Goal: Task Accomplishment & Management: Manage account settings

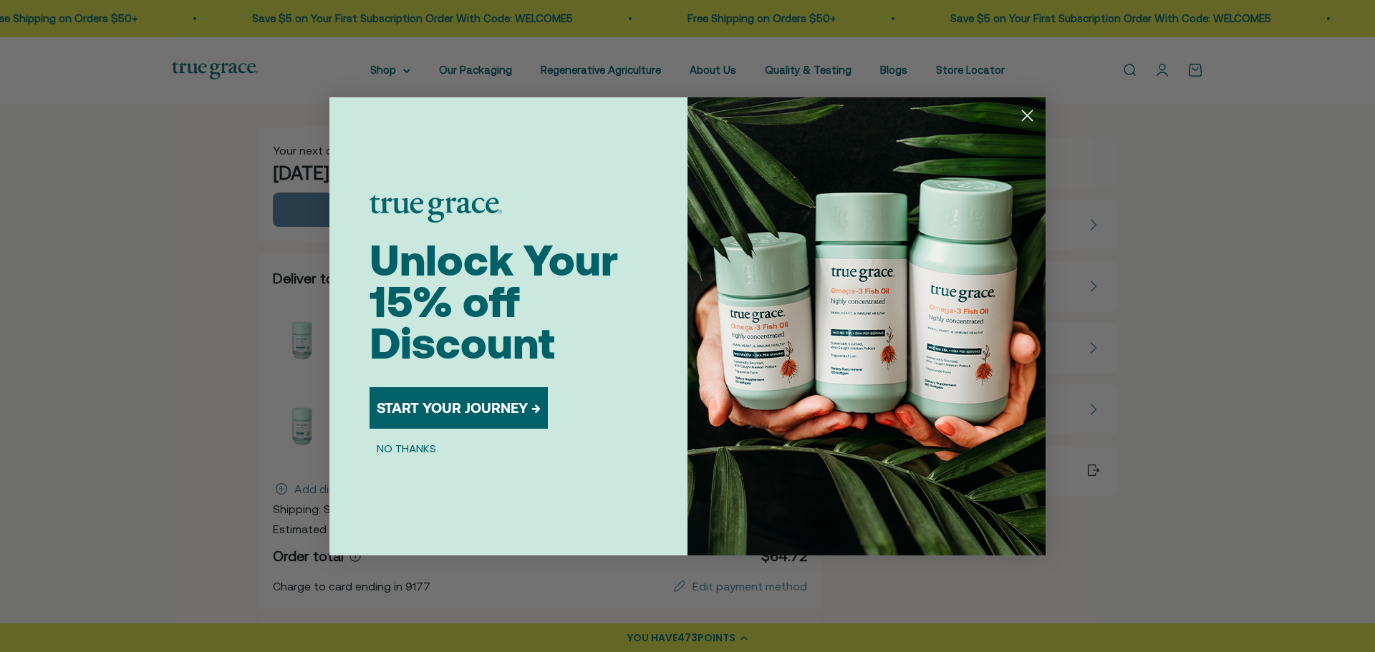
click at [403, 450] on button "NO THANKS" at bounding box center [407, 448] width 74 height 17
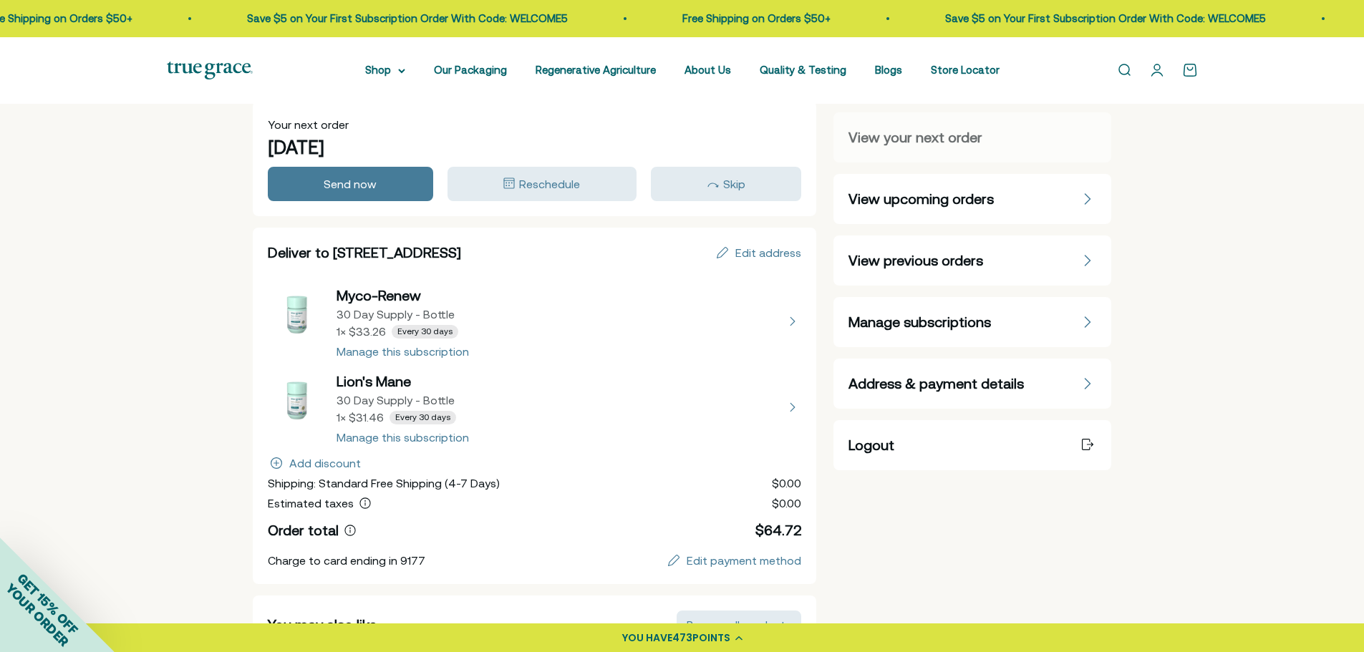
scroll to position [72, 0]
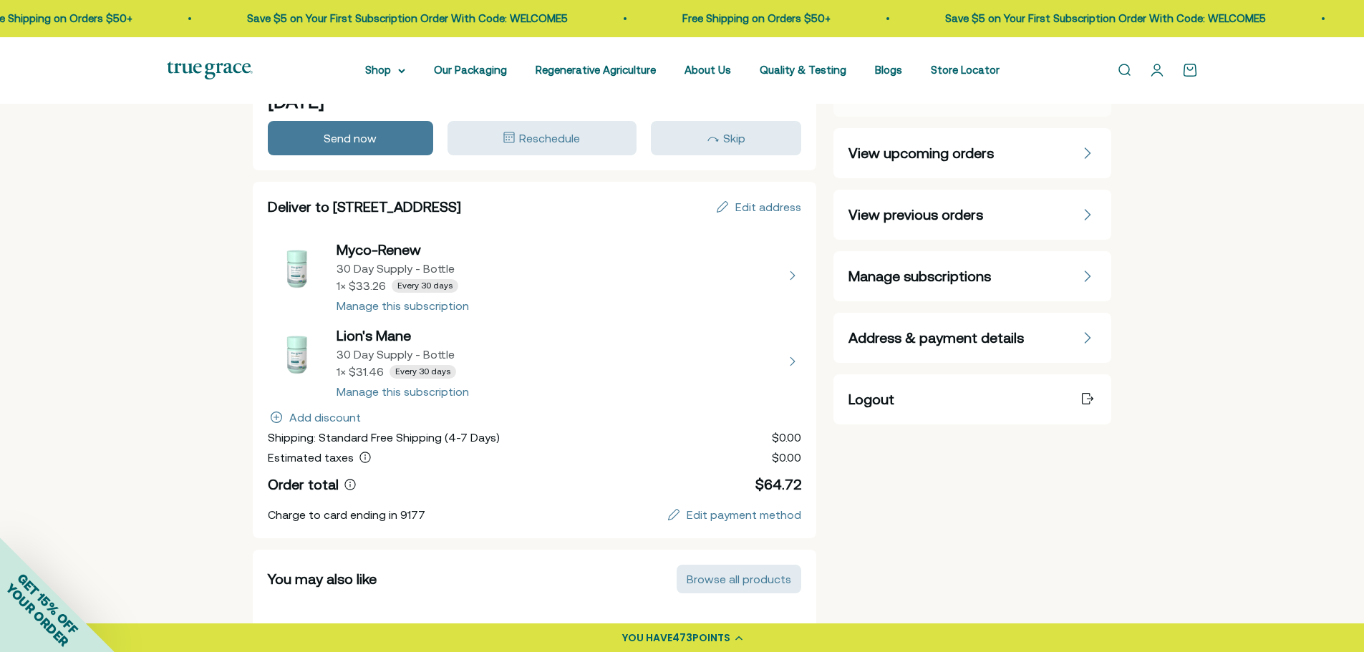
click at [793, 279] on button "view details about Myco-Renew 30 Day Supply - Bottle 1 × $33.26 Every 30 days" at bounding box center [535, 276] width 534 height 72
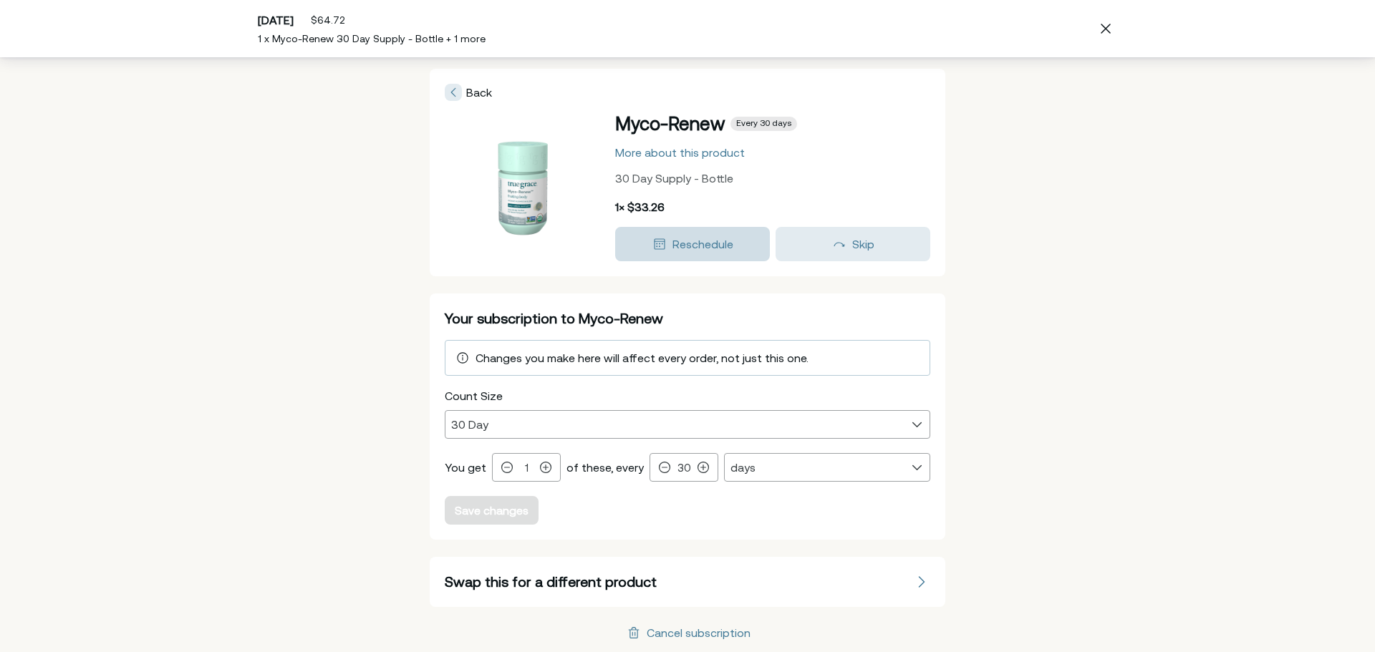
click at [732, 251] on div "Reschedule" at bounding box center [692, 244] width 135 height 17
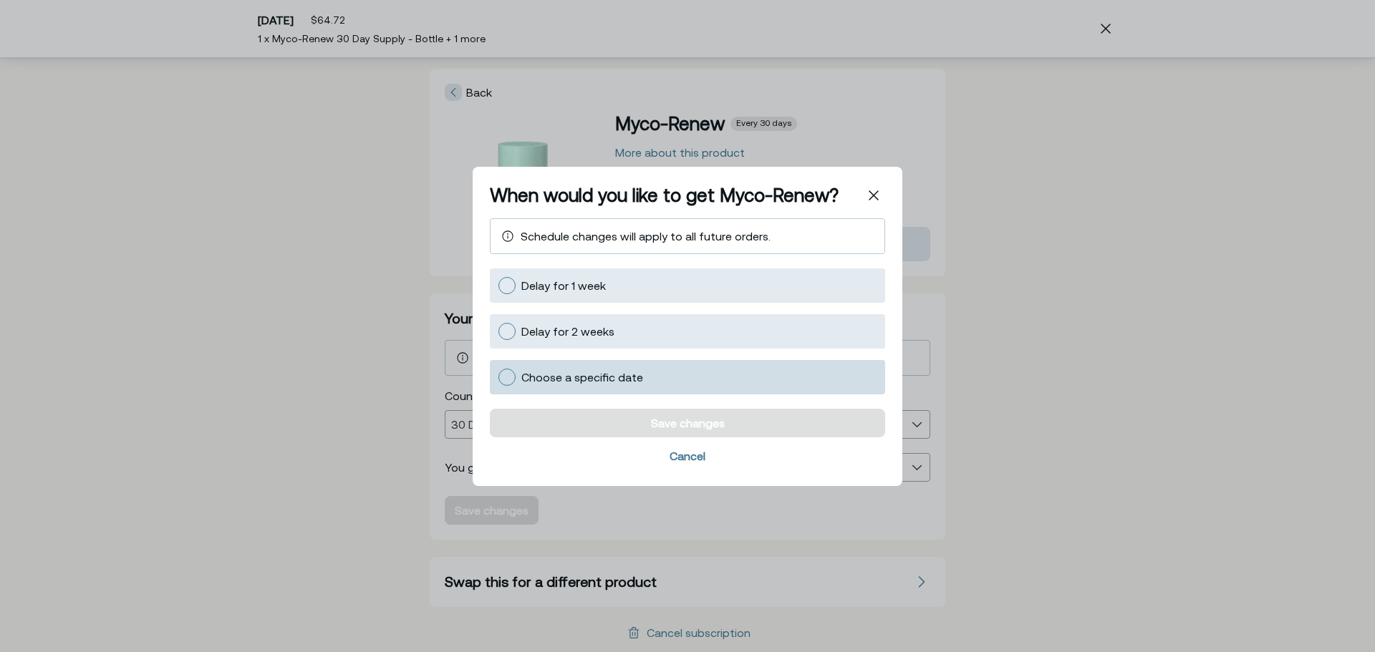
click at [574, 382] on span "Choose a specific date" at bounding box center [582, 376] width 122 height 13
click at [498, 377] on input "Choose a specific date" at bounding box center [498, 377] width 0 height 0
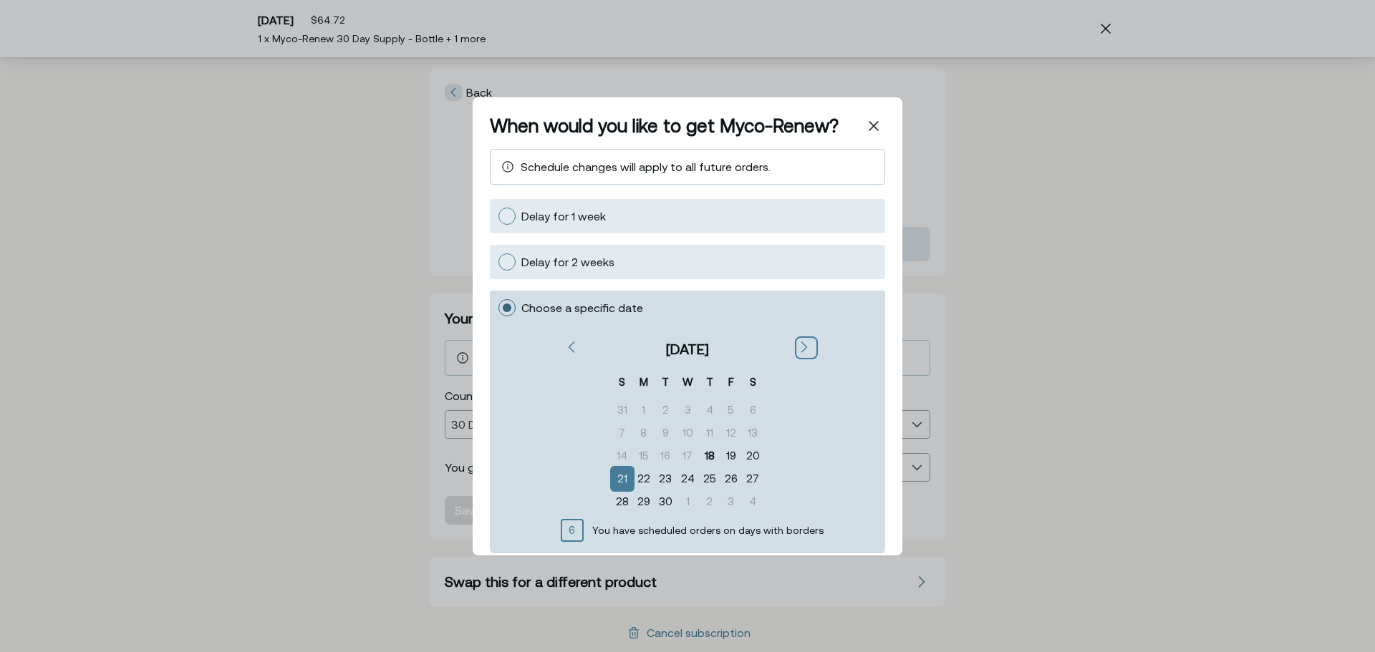
click at [801, 347] on icon "Next" at bounding box center [804, 346] width 7 height 11
click at [730, 407] on div "3" at bounding box center [731, 409] width 22 height 23
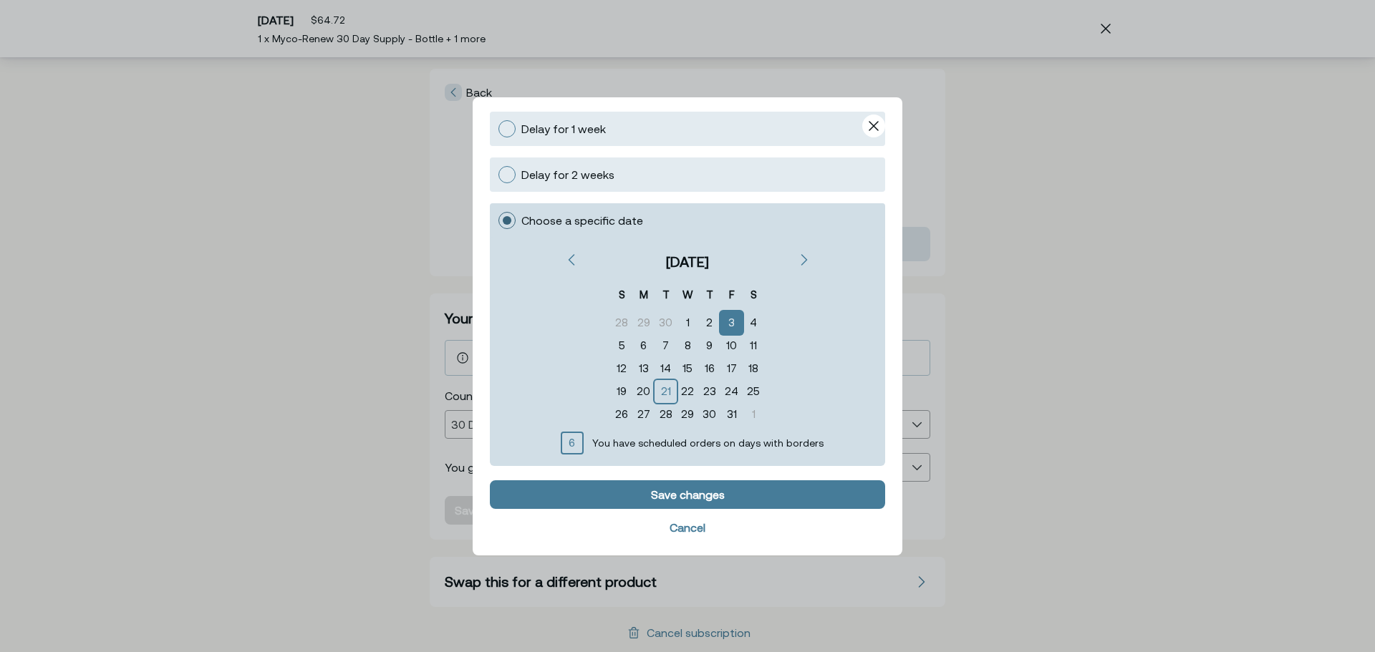
scroll to position [90, 0]
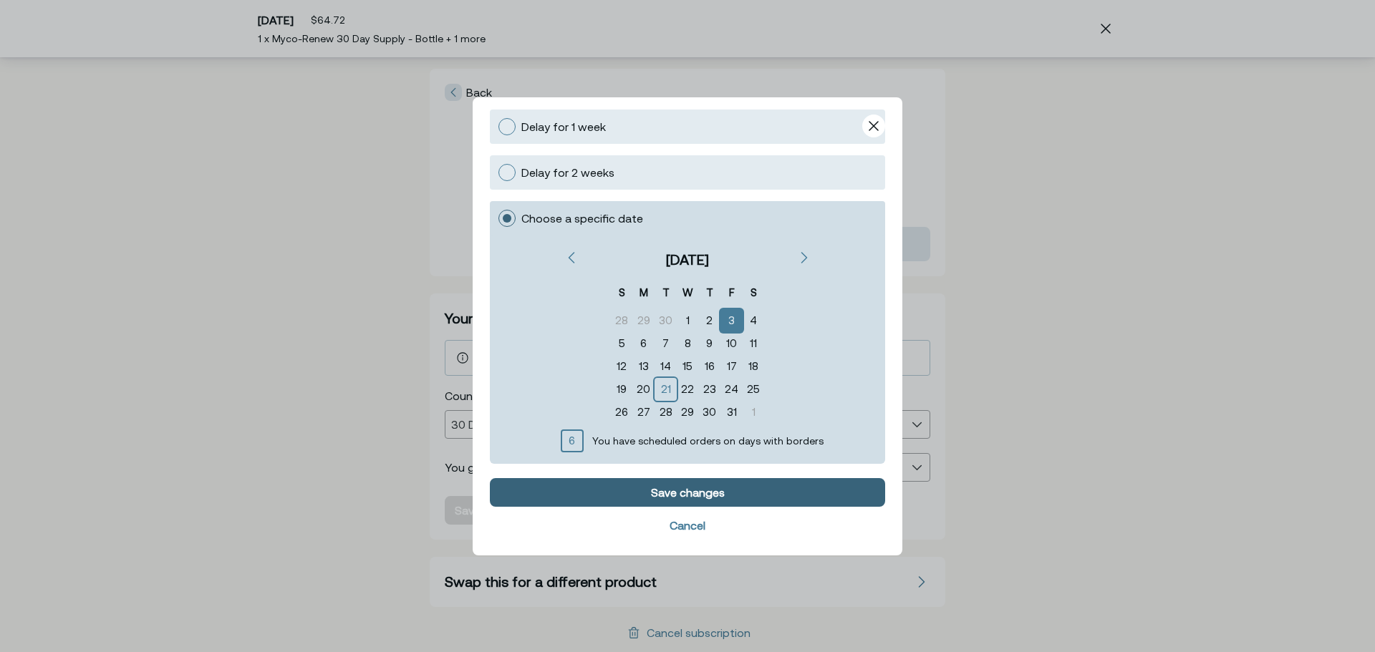
click at [714, 493] on div "Save changes" at bounding box center [688, 491] width 74 height 11
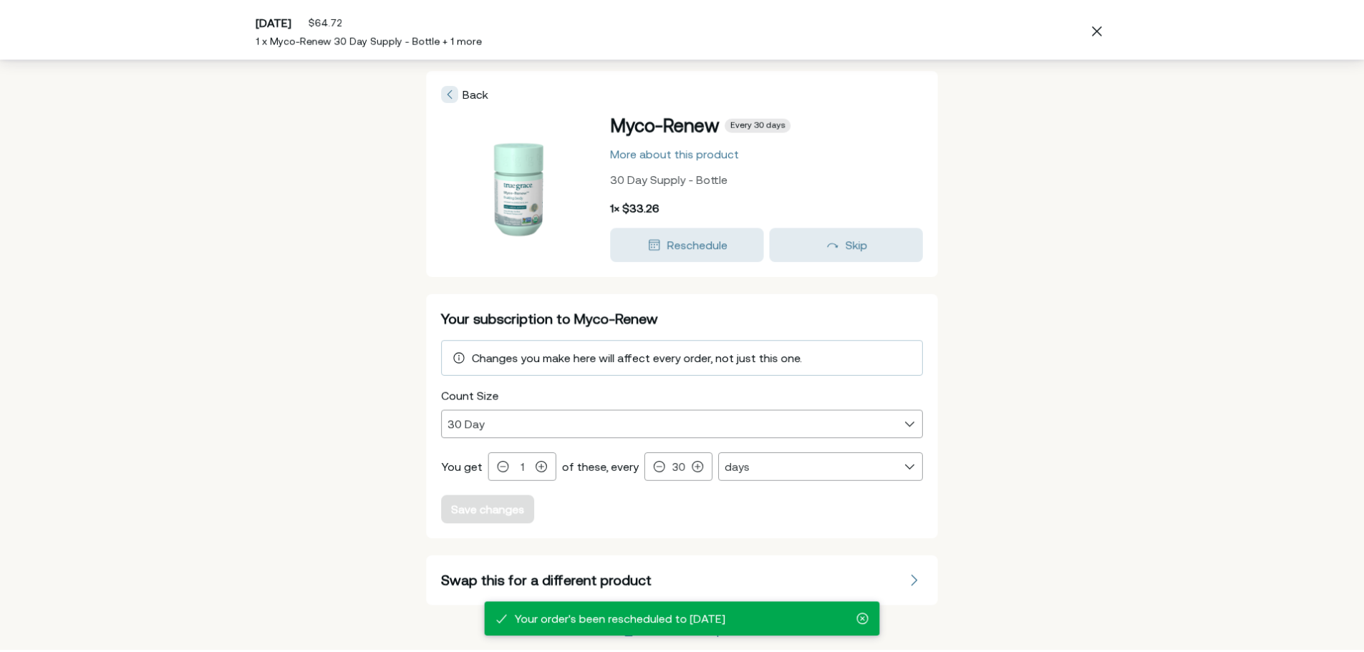
scroll to position [1, 0]
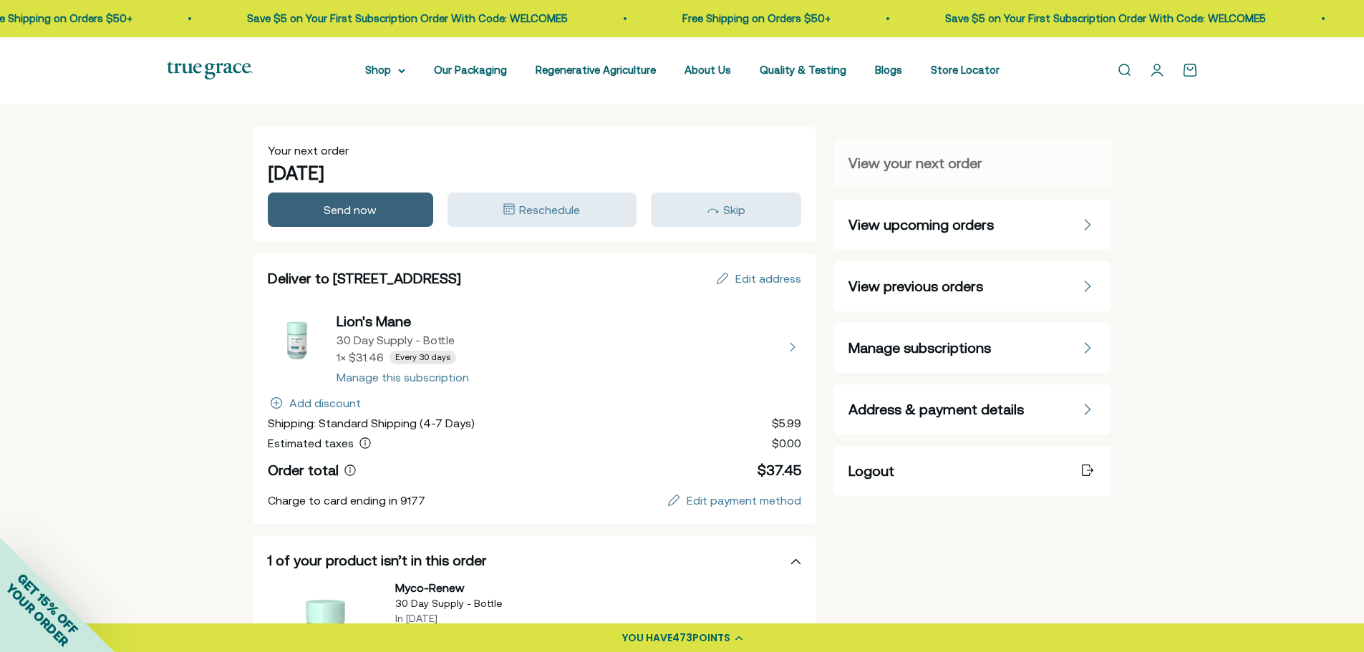
click at [346, 215] on span "Send now" at bounding box center [350, 209] width 53 height 13
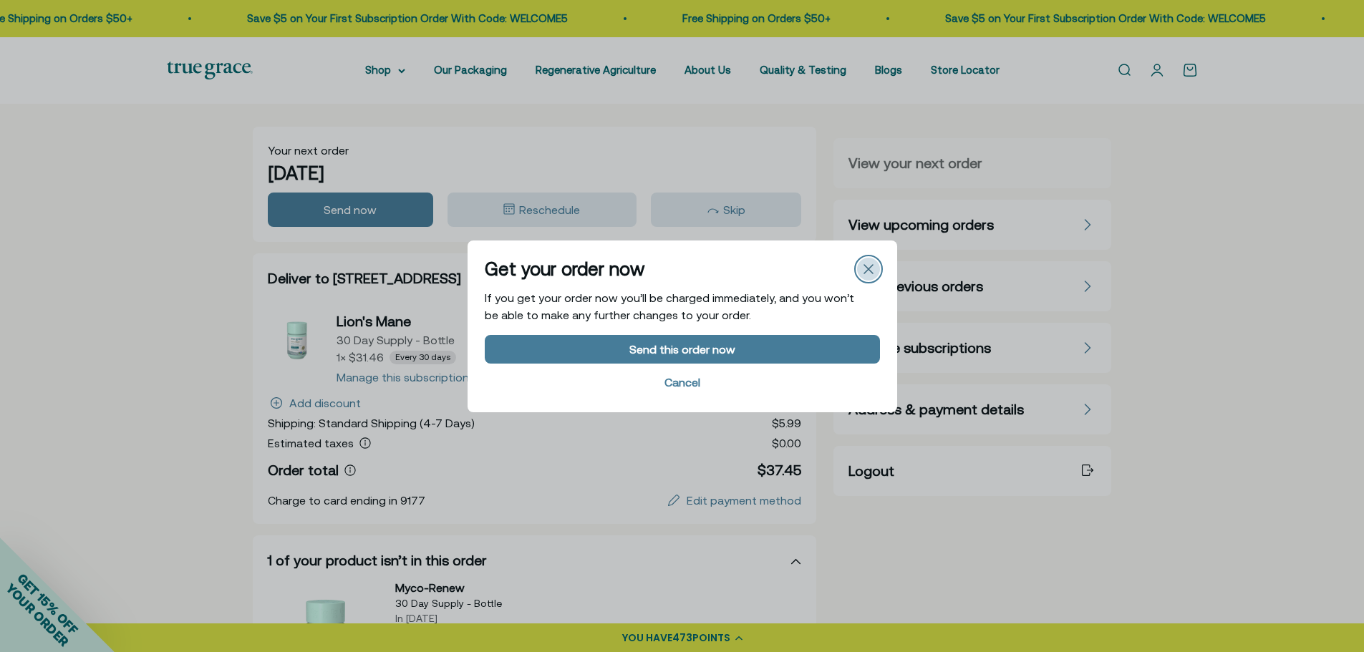
click at [871, 271] on icon "Close" at bounding box center [868, 269] width 9 height 9
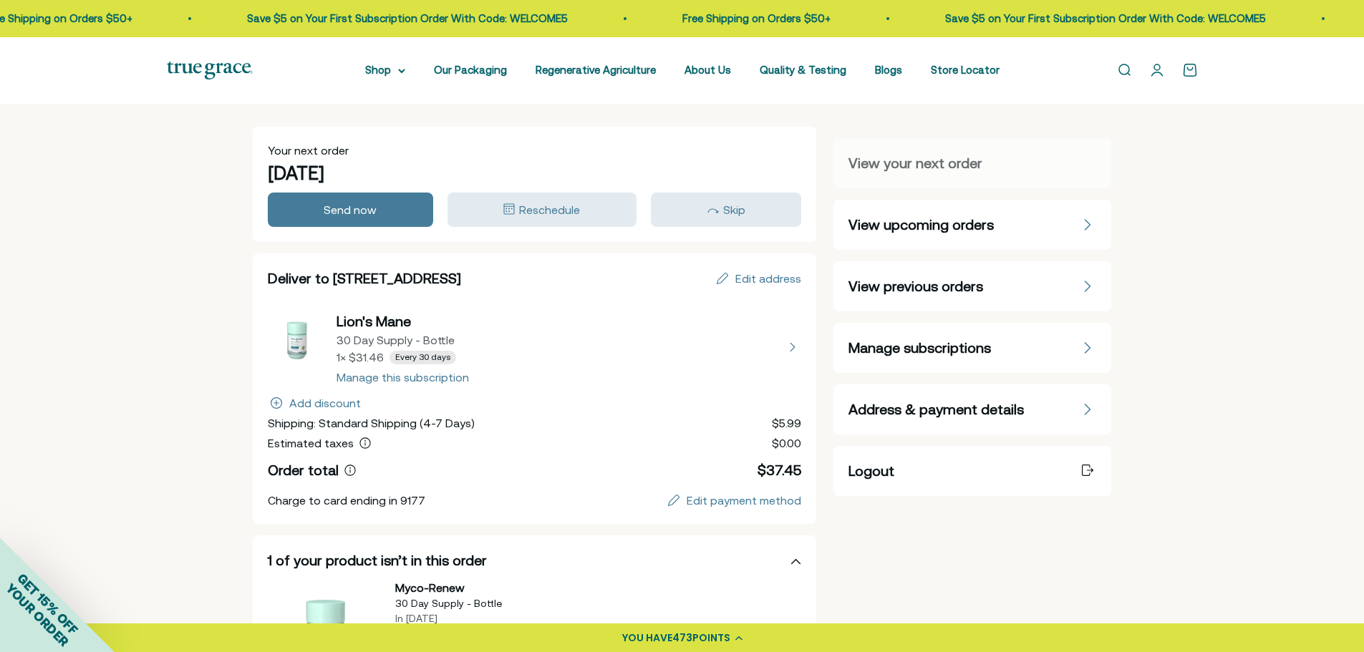
click at [1168, 407] on div "Your next order [DATE] Send now Reschedule Skip Deliver to [STREET_ADDRESS] Edi…" at bounding box center [682, 564] width 1364 height 921
